Goal: Information Seeking & Learning: Learn about a topic

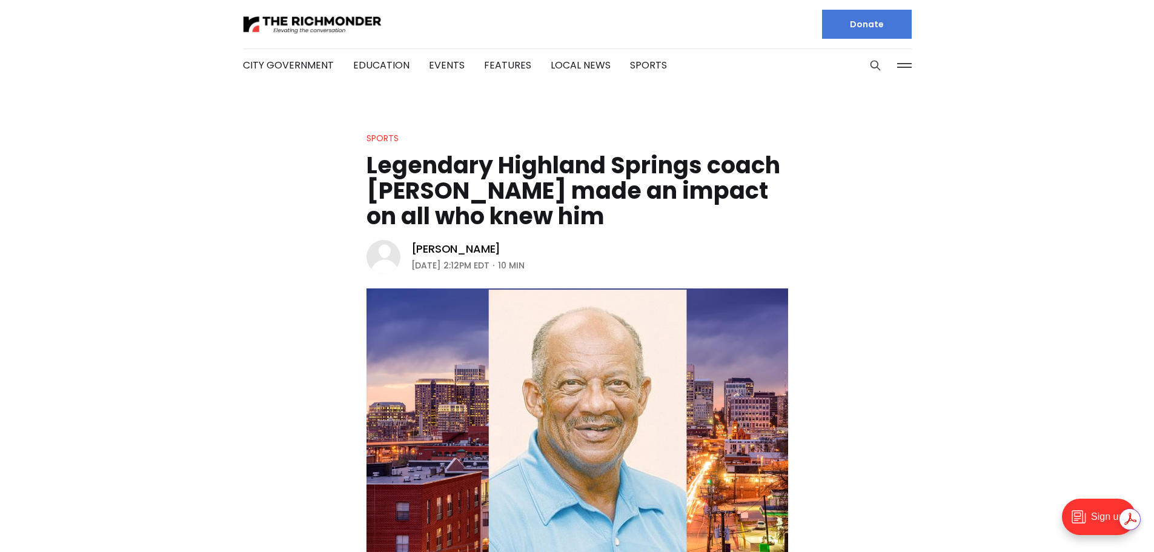
click at [328, 30] on img at bounding box center [312, 24] width 139 height 21
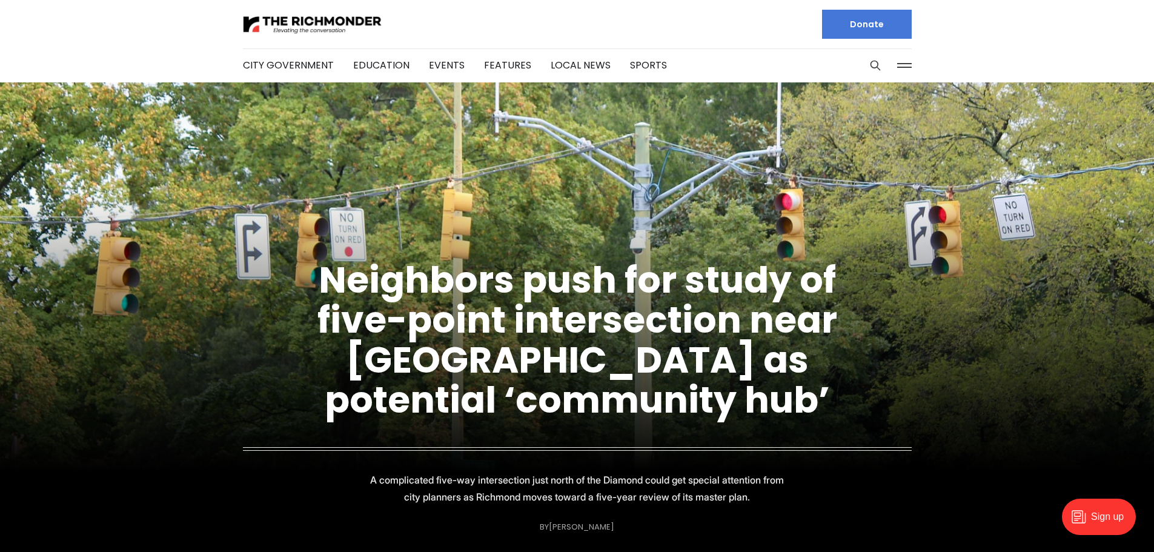
click at [576, 404] on link "Neighbors push for study of five-point intersection near Diamond as potential ‘…" at bounding box center [578, 340] width 520 height 171
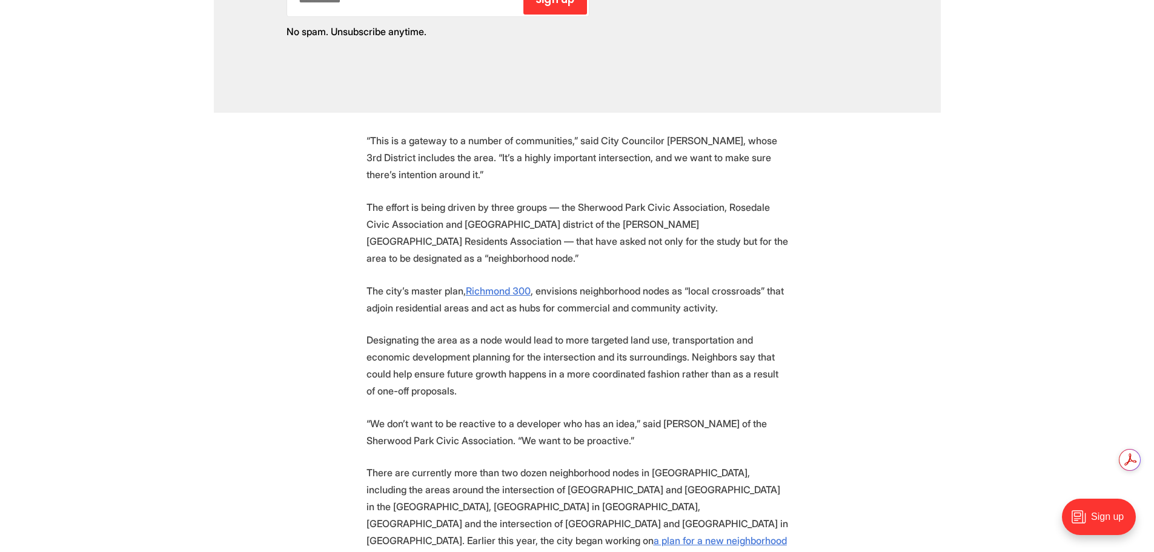
scroll to position [1515, 0]
